Goal: Navigation & Orientation: Understand site structure

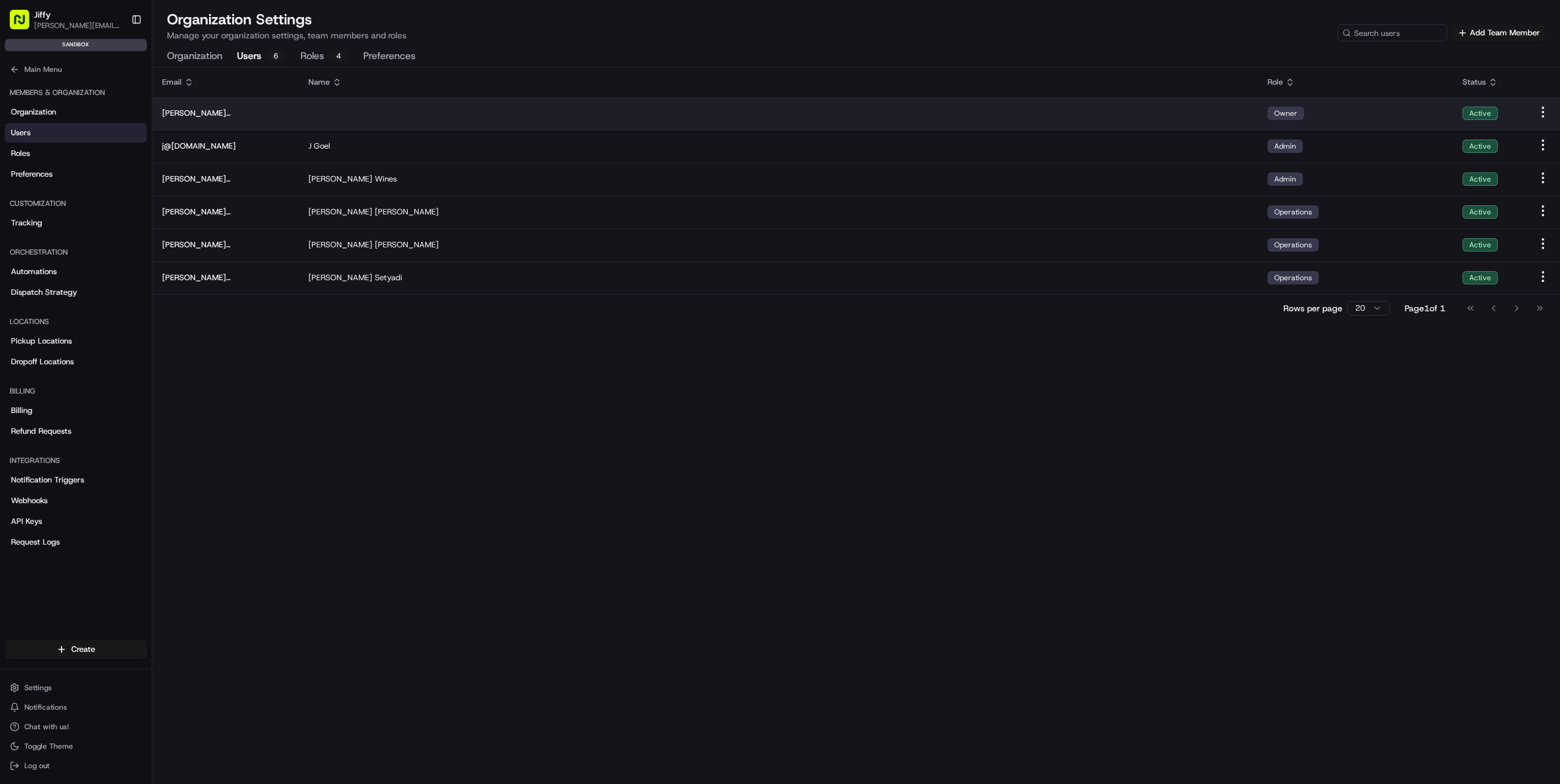
click at [340, 109] on td at bounding box center [778, 113] width 959 height 33
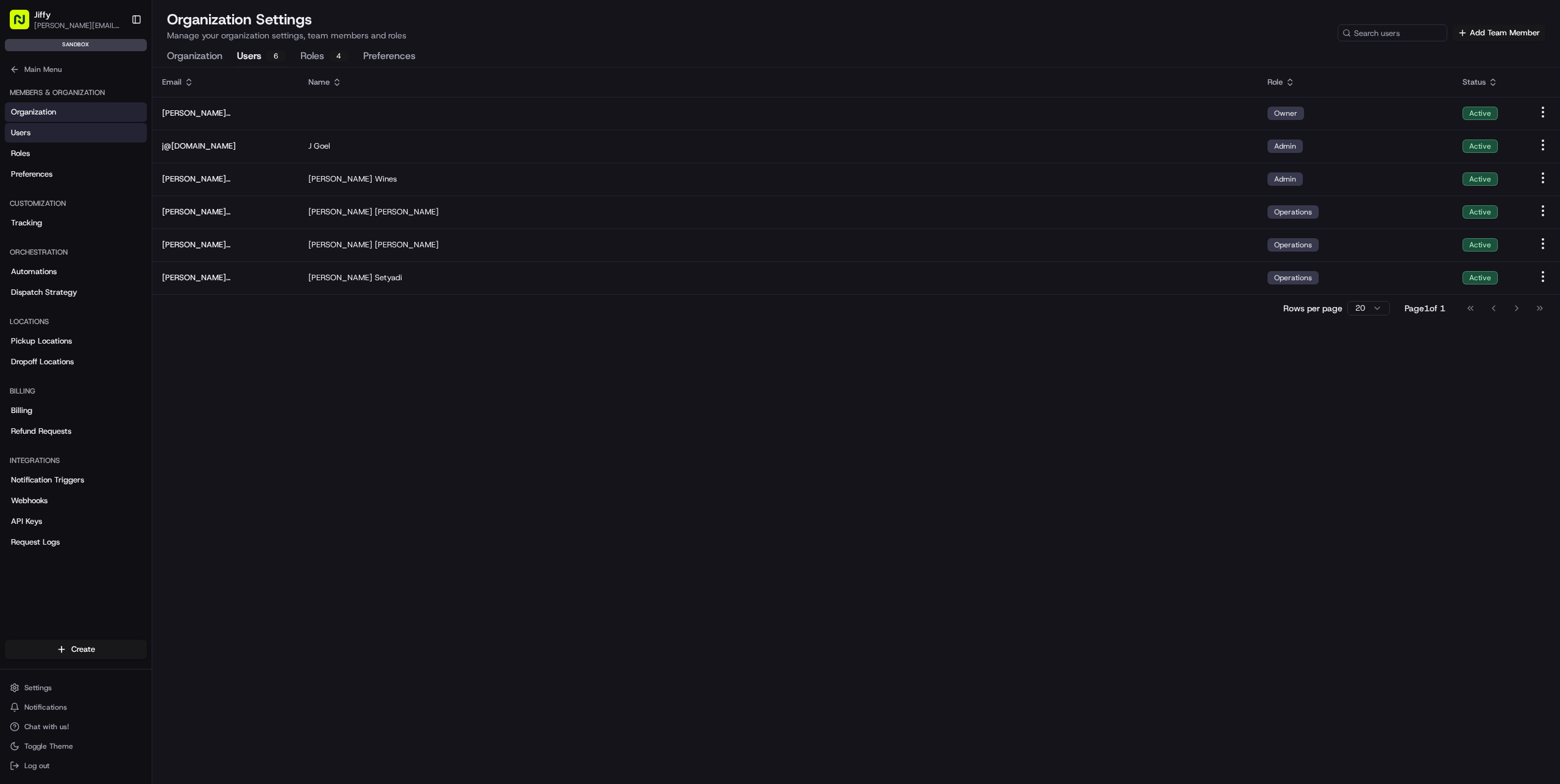
click at [65, 106] on link "Organization" at bounding box center [76, 112] width 142 height 20
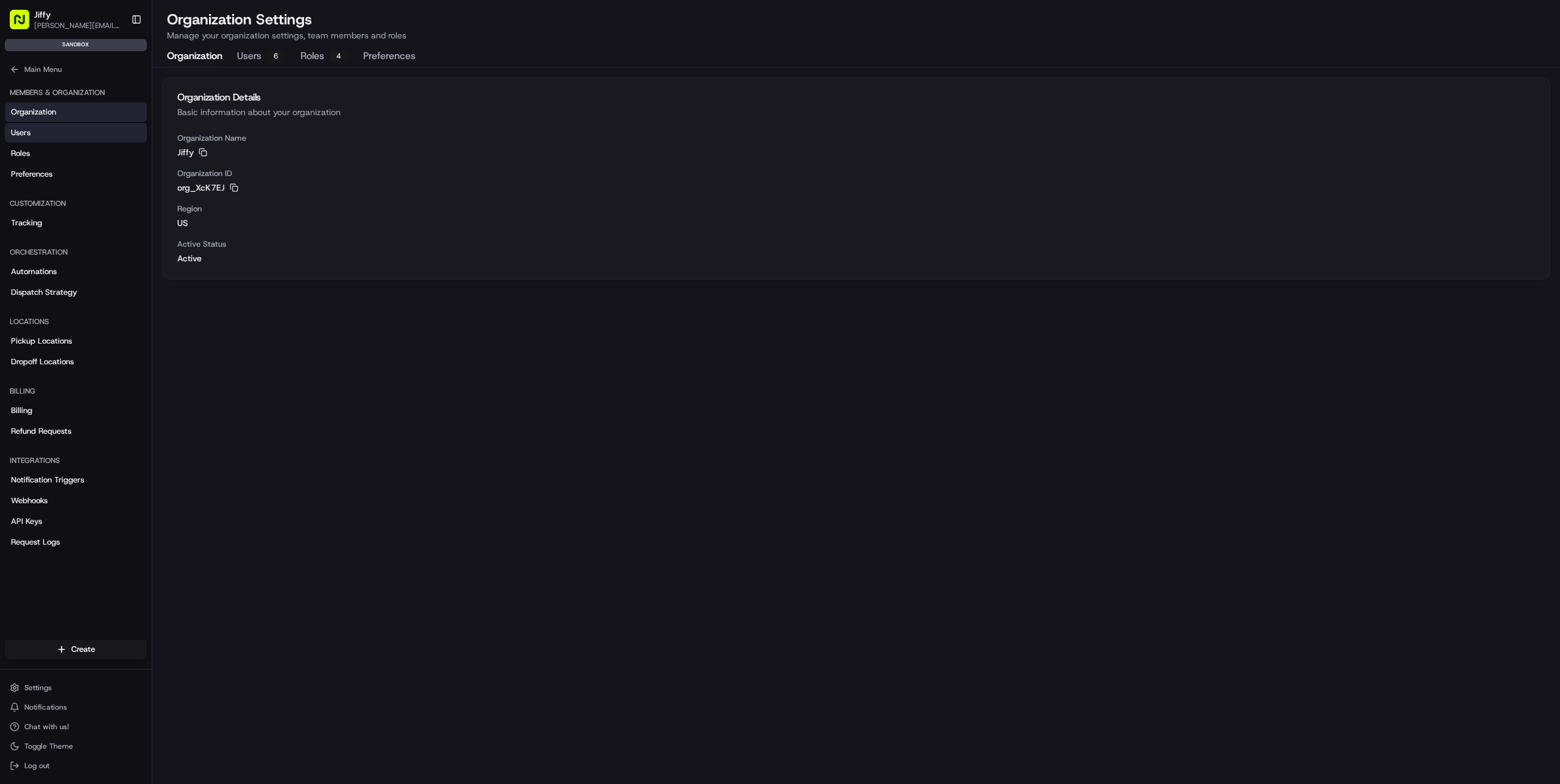
click at [67, 129] on link "Users" at bounding box center [76, 133] width 142 height 20
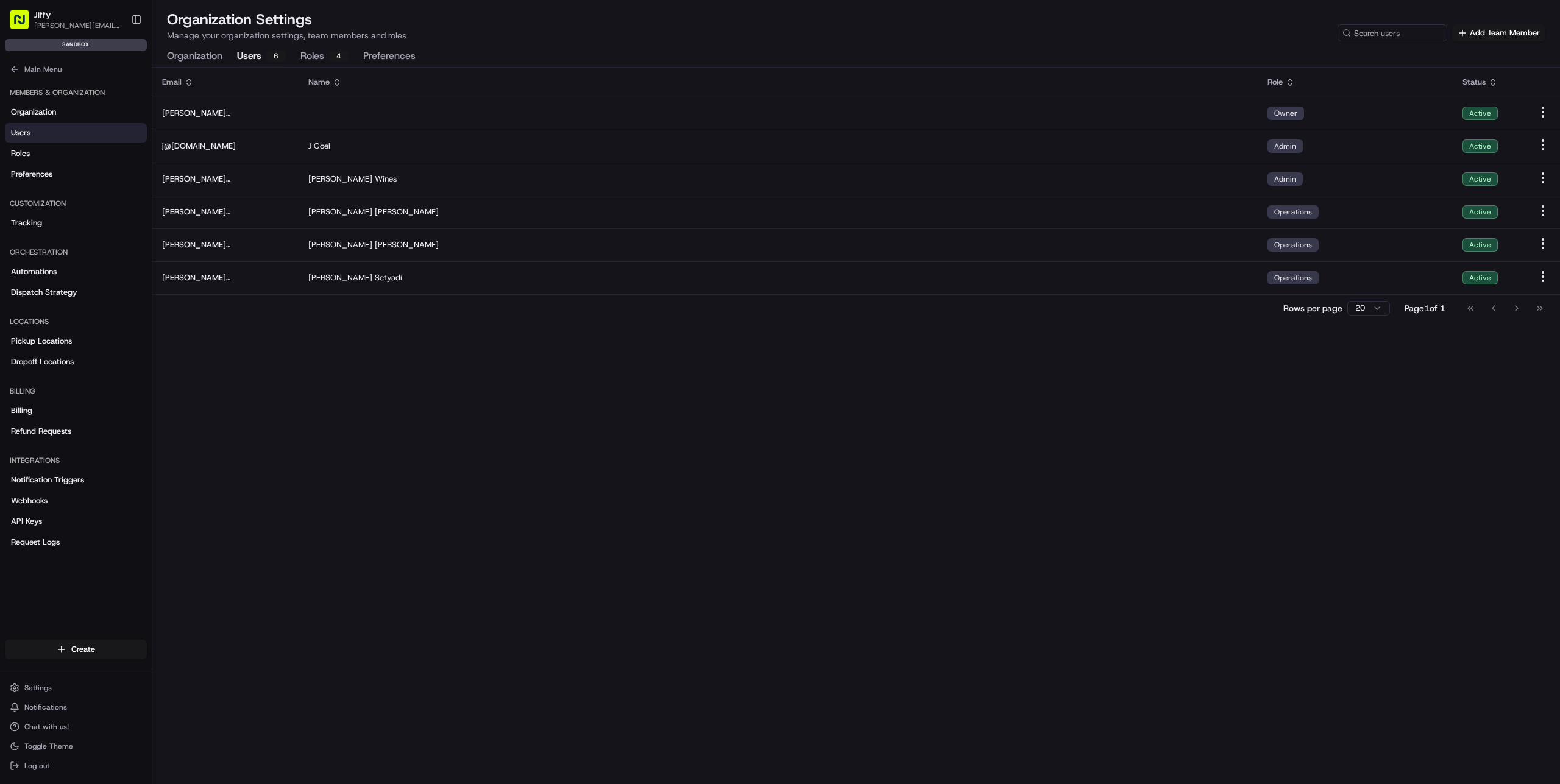
click at [73, 43] on div "sandbox" at bounding box center [76, 45] width 142 height 12
click at [37, 69] on span "Main Menu" at bounding box center [43, 69] width 37 height 10
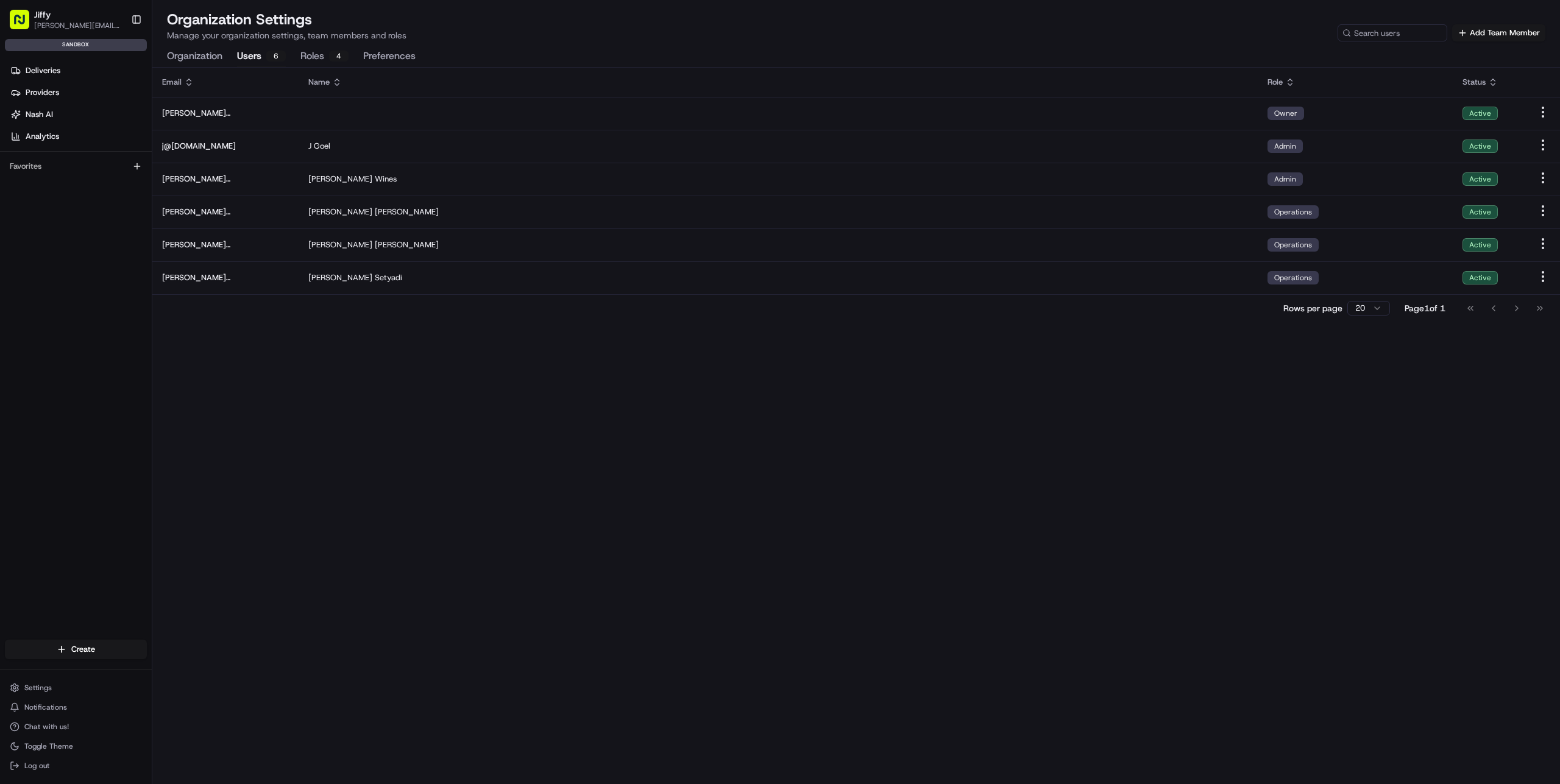
click at [77, 42] on div "sandbox" at bounding box center [76, 45] width 142 height 12
click at [54, 70] on span "Deliveries" at bounding box center [42, 70] width 35 height 11
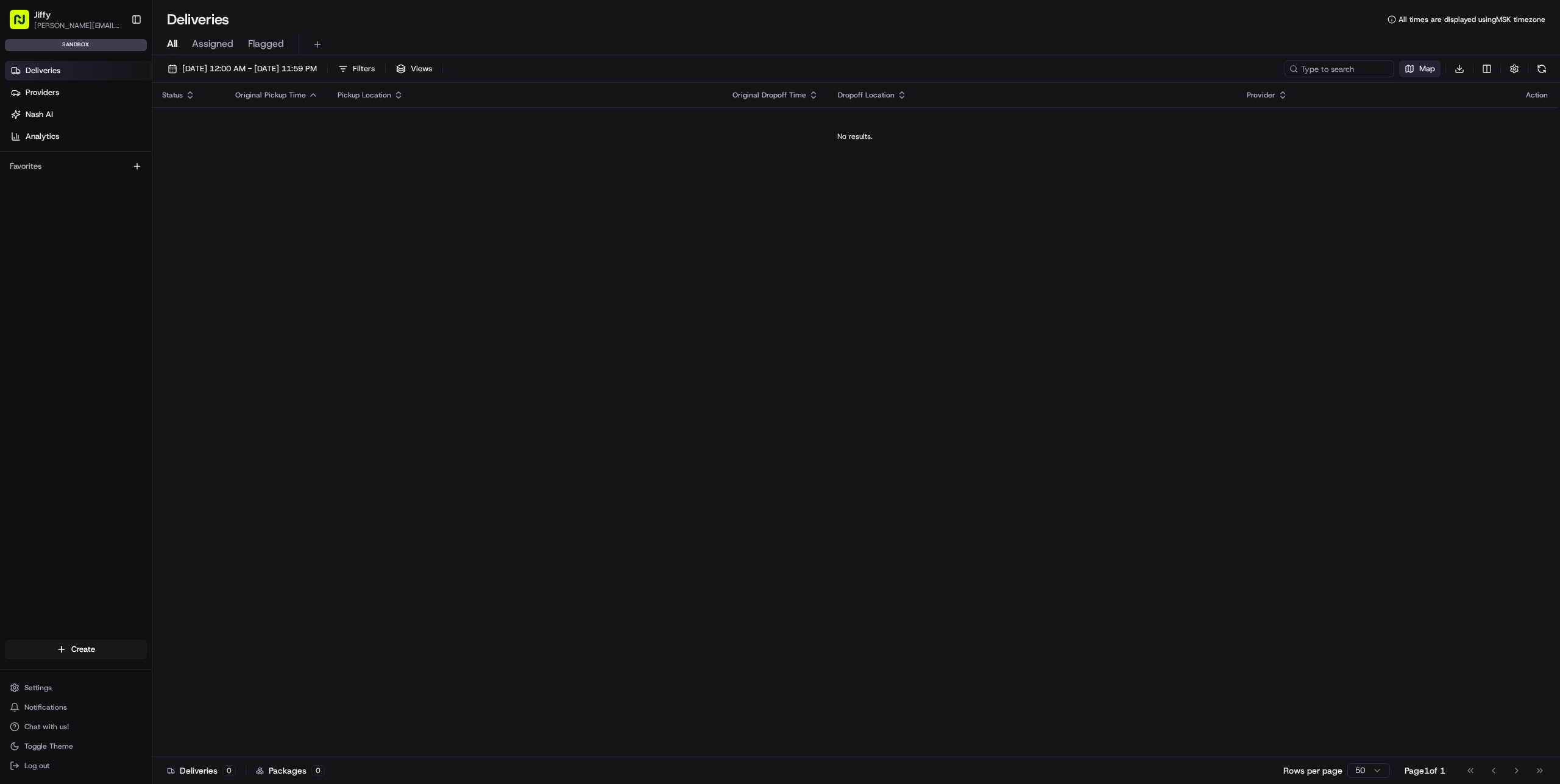
click at [1418, 72] on button "Map" at bounding box center [1420, 68] width 42 height 17
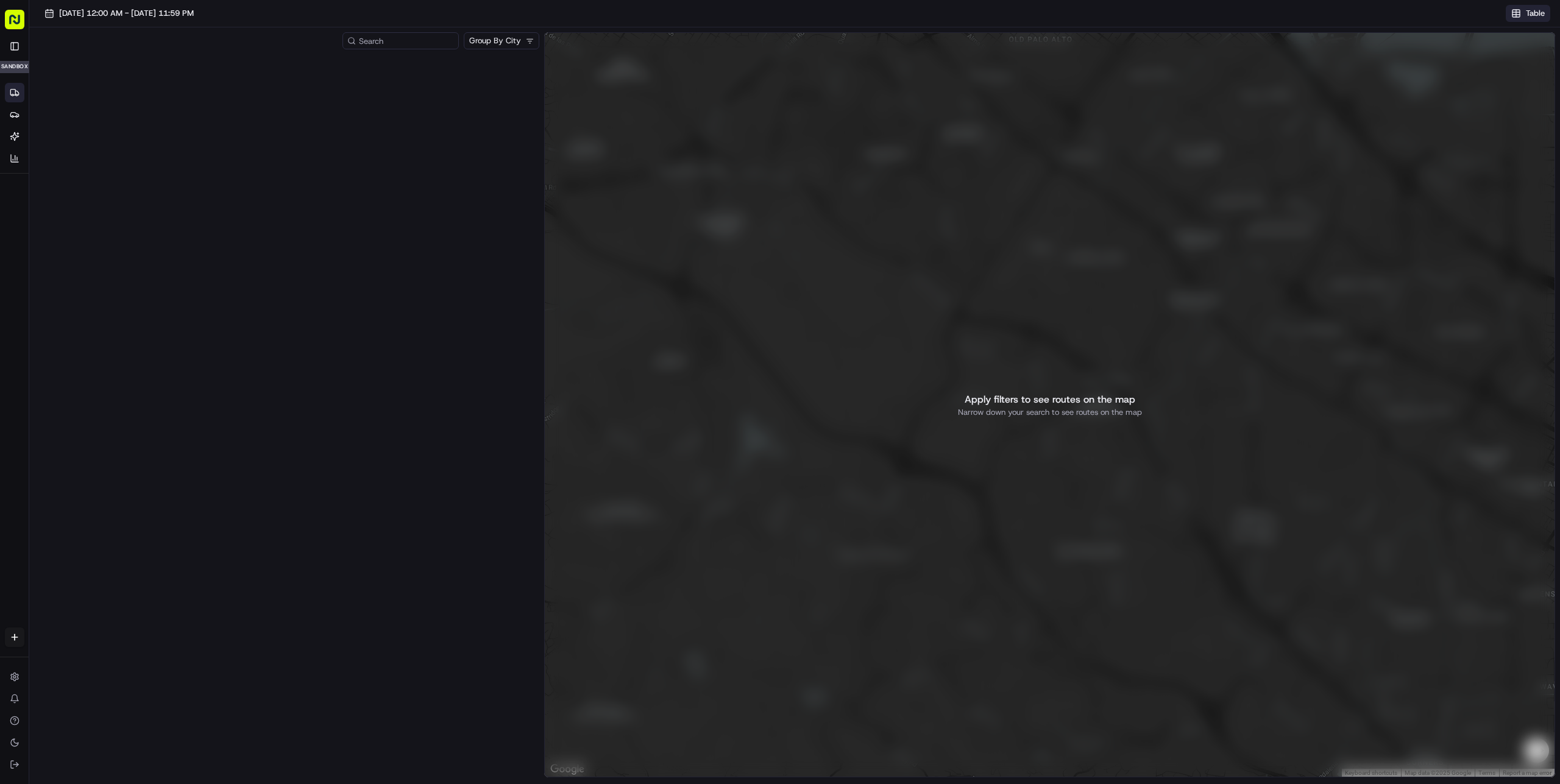
click at [1523, 14] on button "Table" at bounding box center [1528, 13] width 45 height 17
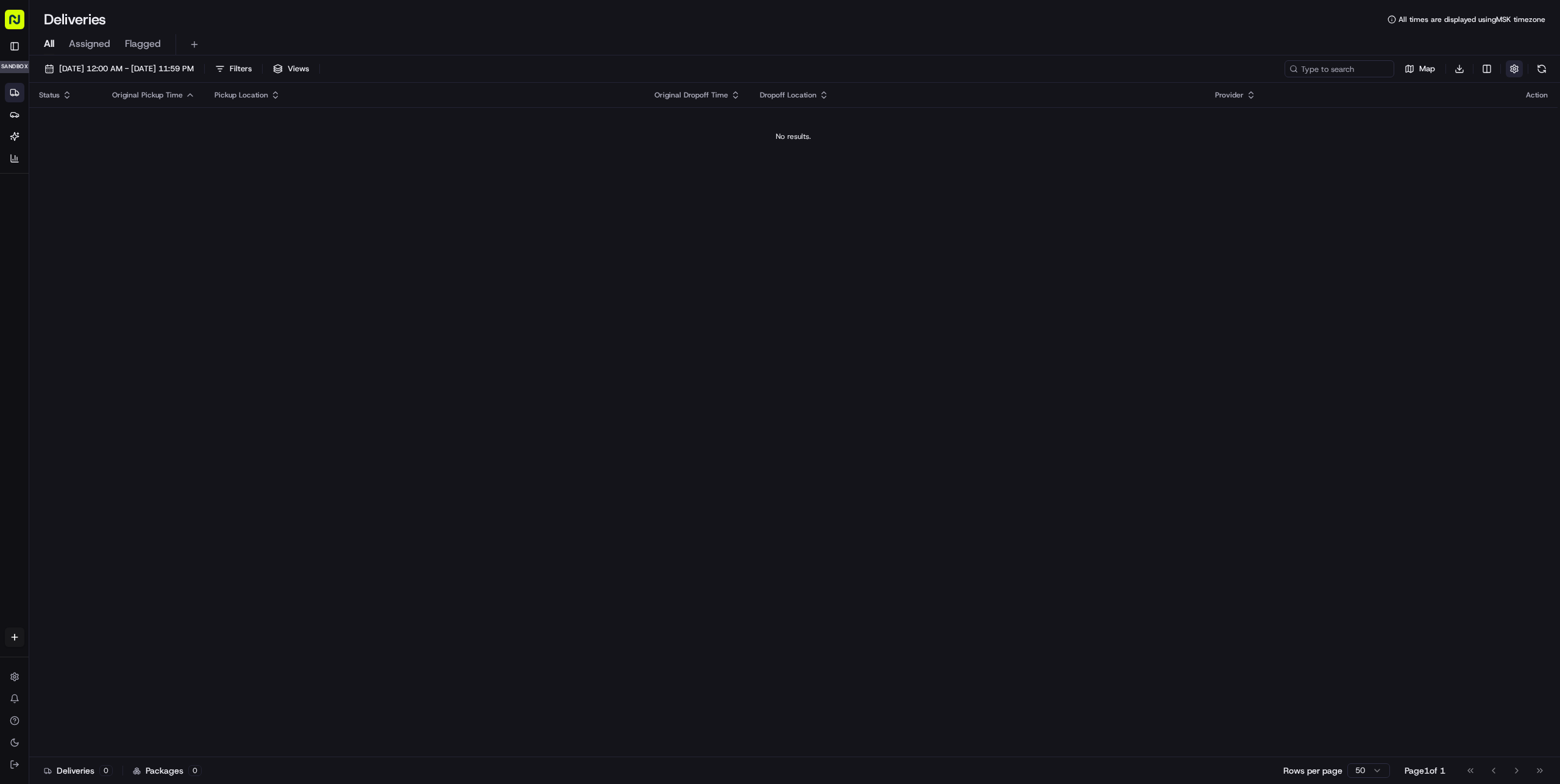
click at [1514, 63] on button "button" at bounding box center [1514, 68] width 17 height 17
click at [206, 212] on div "Status Original Pickup Time Pickup Location Original Dropoff Time Dropoff Locat…" at bounding box center [793, 420] width 1528 height 675
click at [12, 89] on icon at bounding box center [13, 91] width 5 height 6
click at [11, 117] on icon at bounding box center [15, 115] width 10 height 10
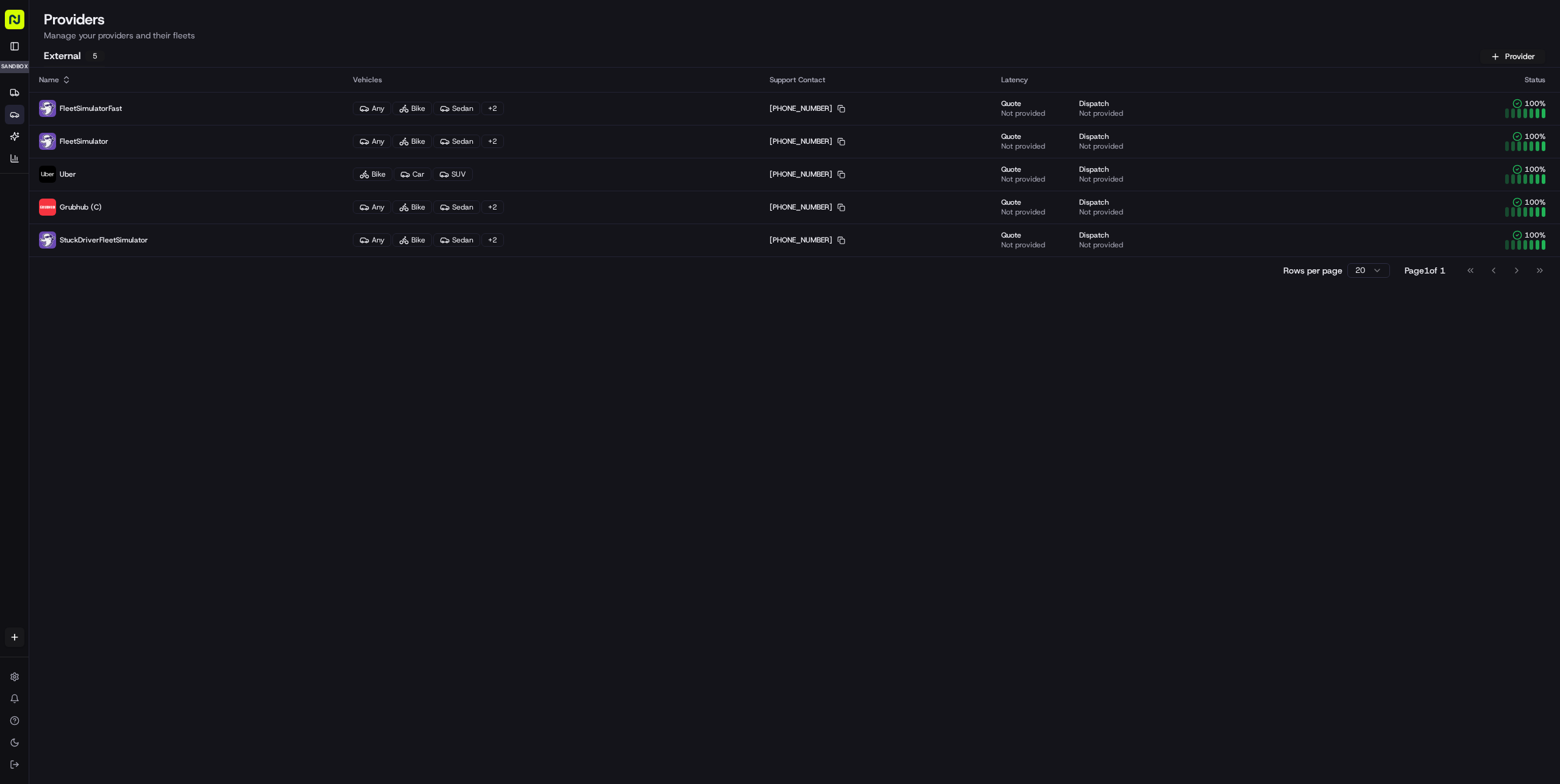
click at [278, 329] on div "Name Vehicles Support Contact Latency Status FleetSimulatorFast Any Bike Sedan …" at bounding box center [795, 426] width 1531 height 716
click at [16, 133] on icon at bounding box center [15, 137] width 10 height 10
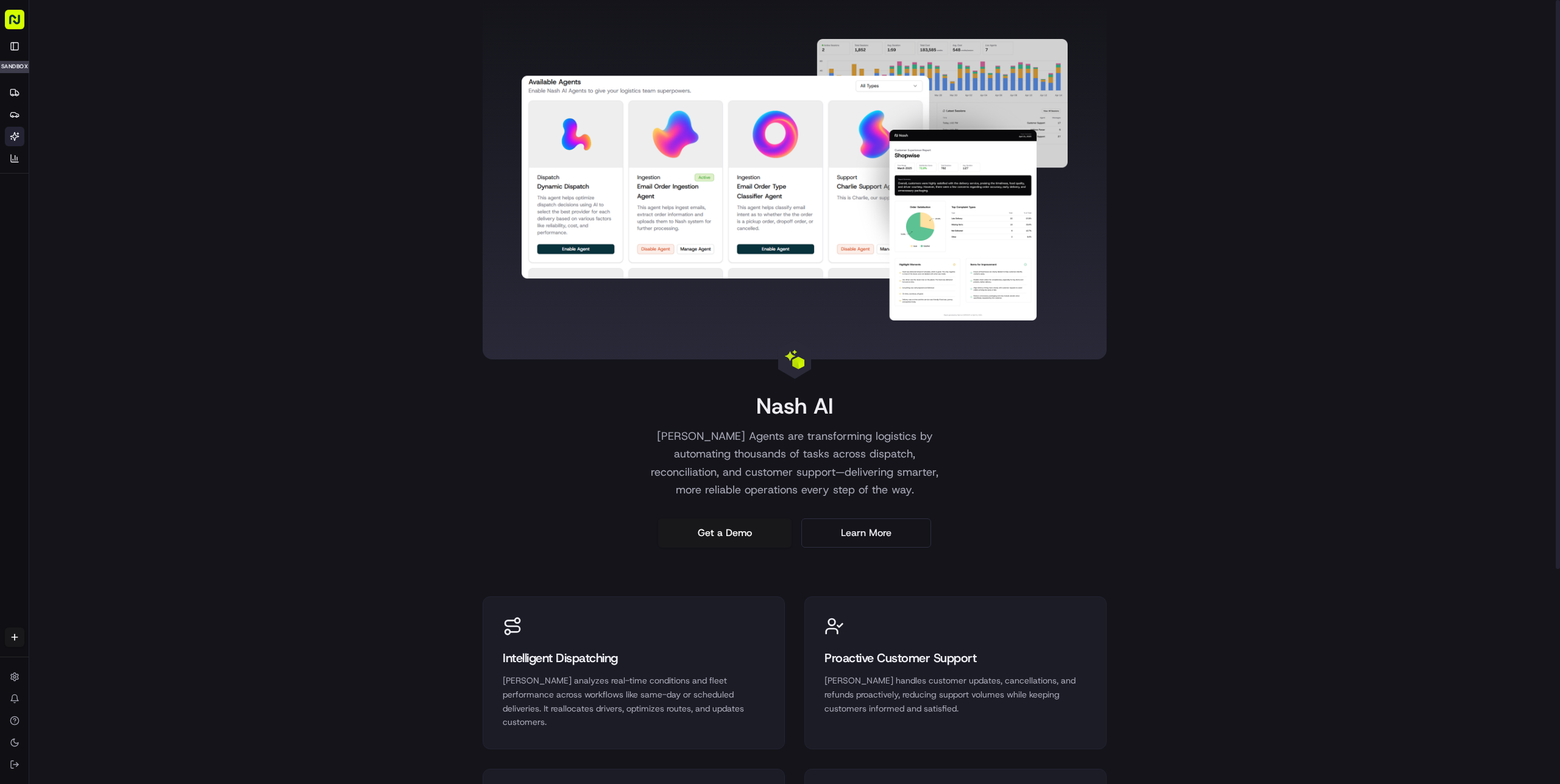
click at [331, 230] on div "[PERSON_NAME] [PERSON_NAME] Agents are transforming logistics by automating tho…" at bounding box center [795, 554] width 1531 height 1110
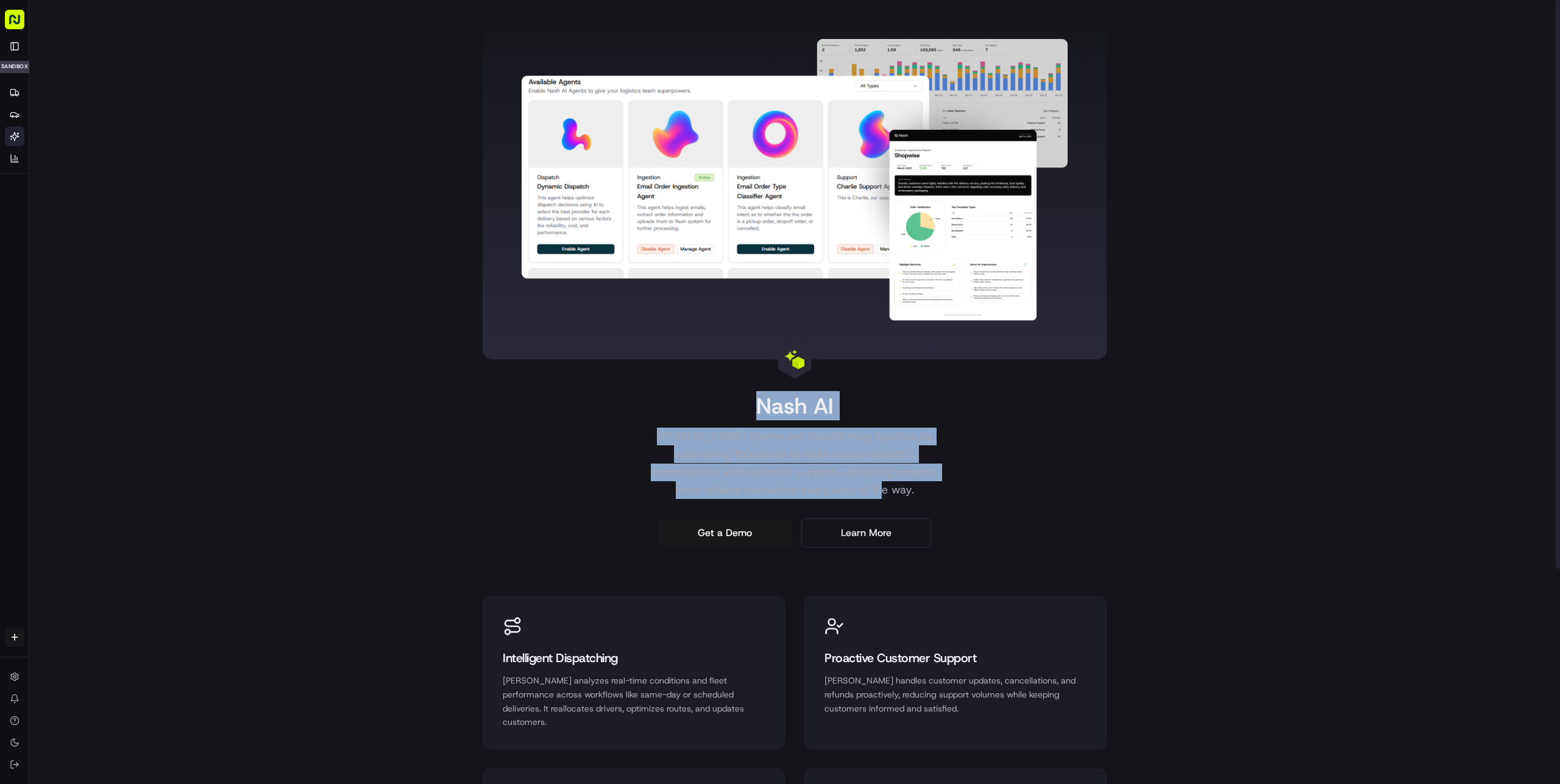
drag, startPoint x: 739, startPoint y: 401, endPoint x: 1019, endPoint y: 482, distance: 291.5
click at [1019, 482] on div "[PERSON_NAME] [PERSON_NAME] Agents are transforming logistics by automating tho…" at bounding box center [795, 274] width 624 height 548
drag, startPoint x: 726, startPoint y: 396, endPoint x: 1036, endPoint y: 485, distance: 322.5
click at [1036, 485] on div "[PERSON_NAME] [PERSON_NAME] Agents are transforming logistics by automating tho…" at bounding box center [795, 274] width 624 height 548
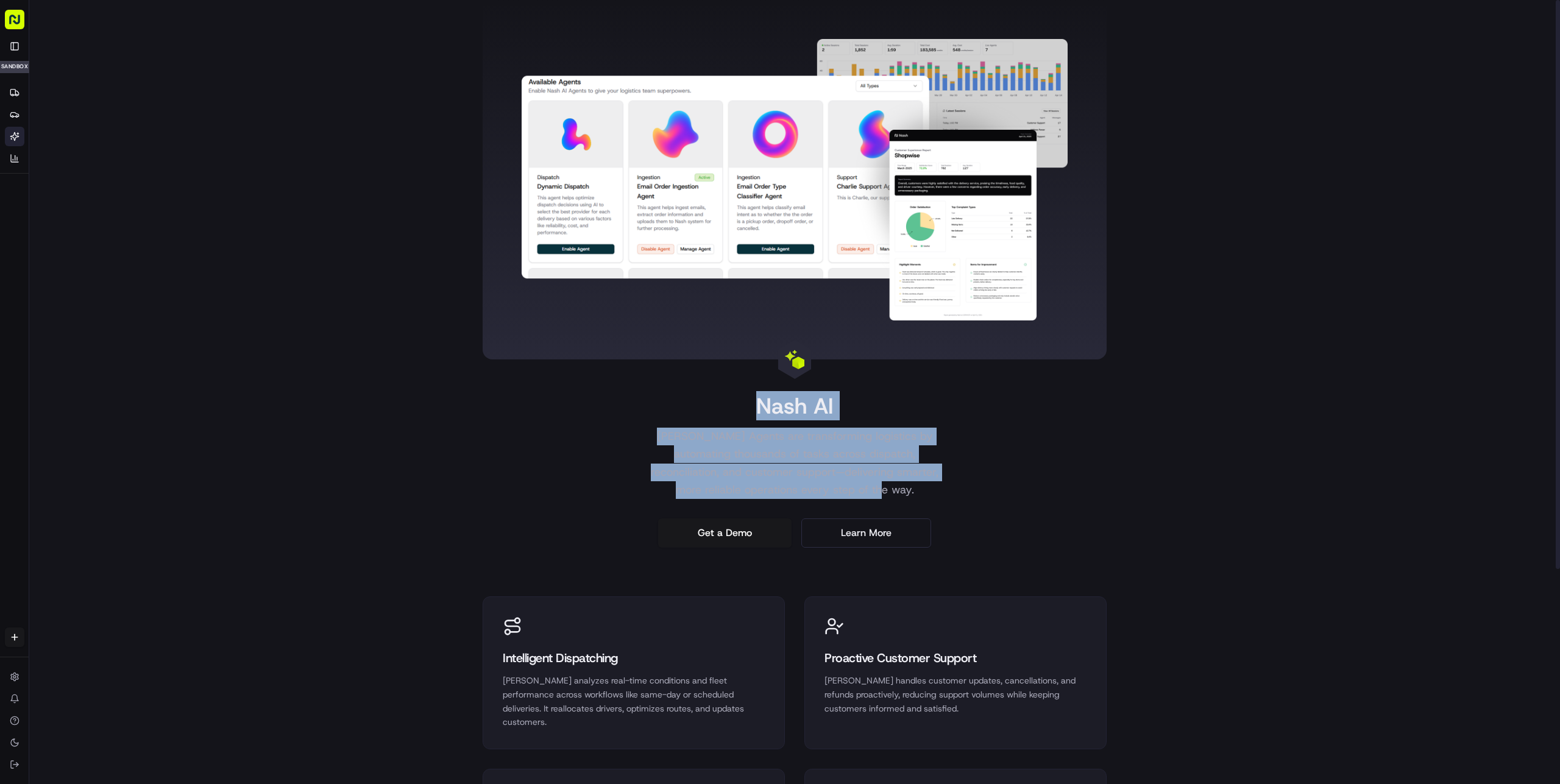
click at [1036, 470] on div "[PERSON_NAME] [PERSON_NAME] Agents are transforming logistics by automating tho…" at bounding box center [795, 274] width 624 height 548
